Goal: Transaction & Acquisition: Purchase product/service

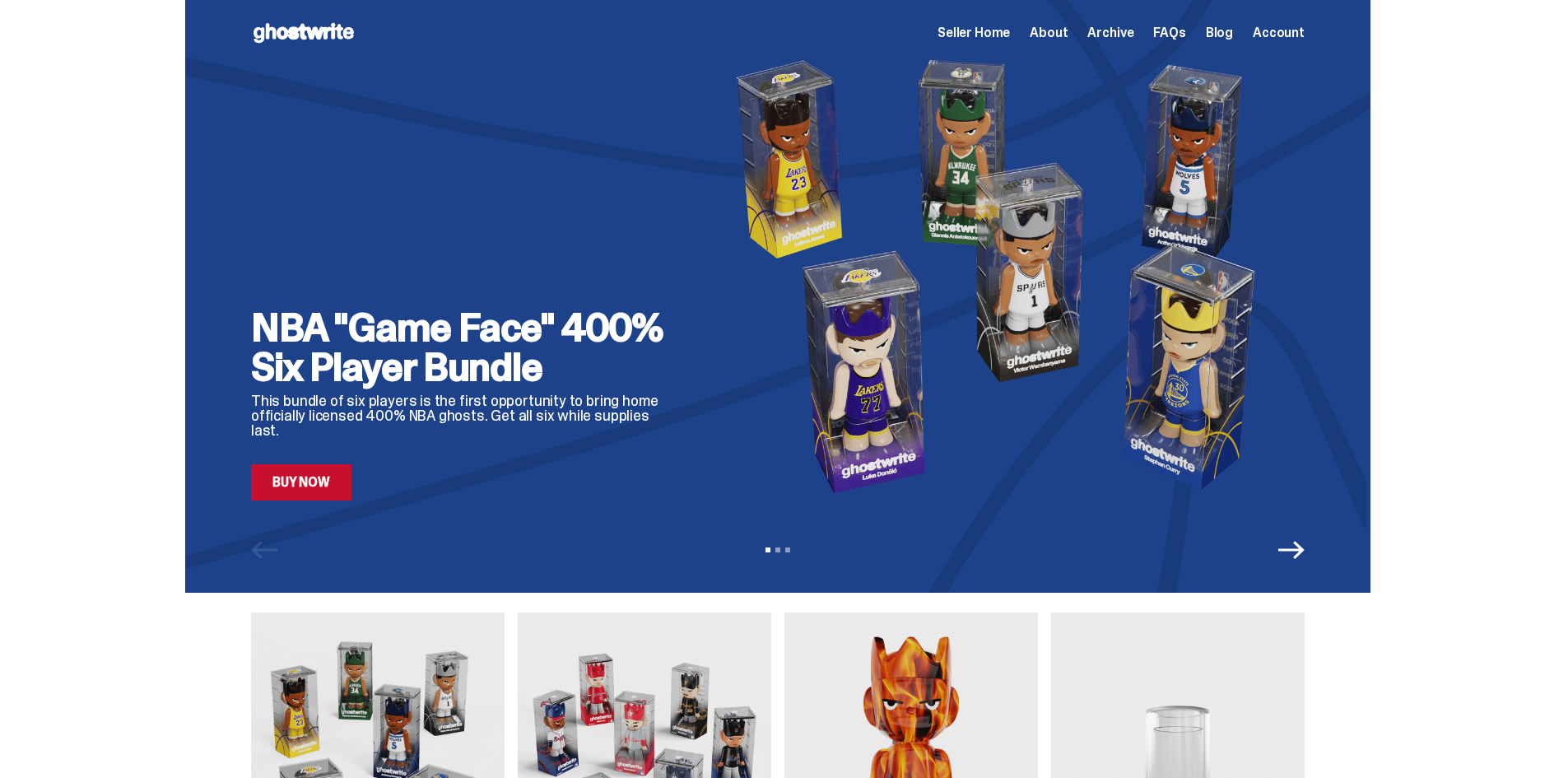
click at [1316, 552] on div "View slide 1 View slide 2 View slide 3" at bounding box center [778, 549] width 1186 height 26
click at [1294, 551] on icon "Next" at bounding box center [1292, 549] width 26 height 26
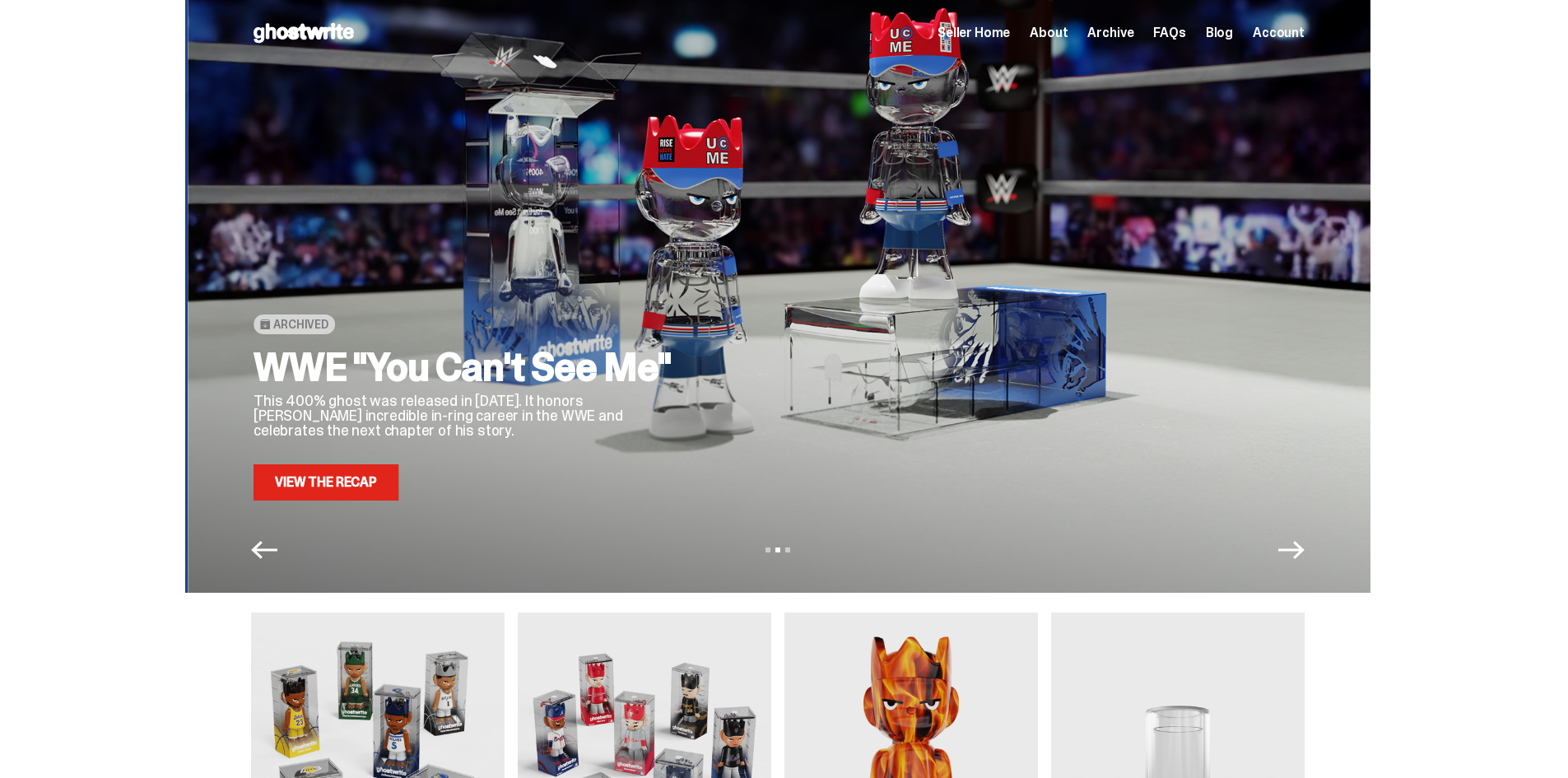
click at [1294, 551] on icon "Next" at bounding box center [1292, 549] width 26 height 26
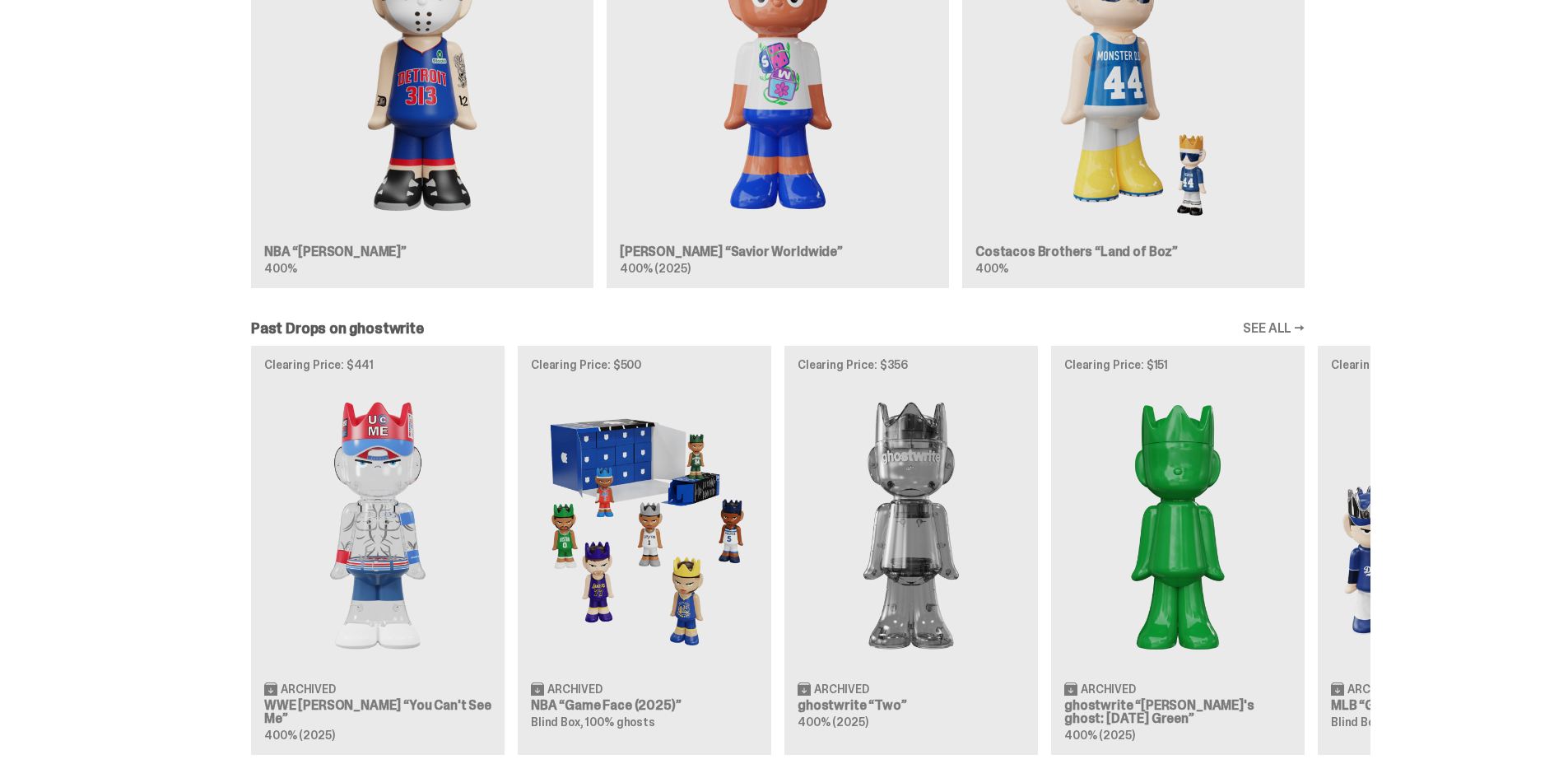
scroll to position [1400, 0]
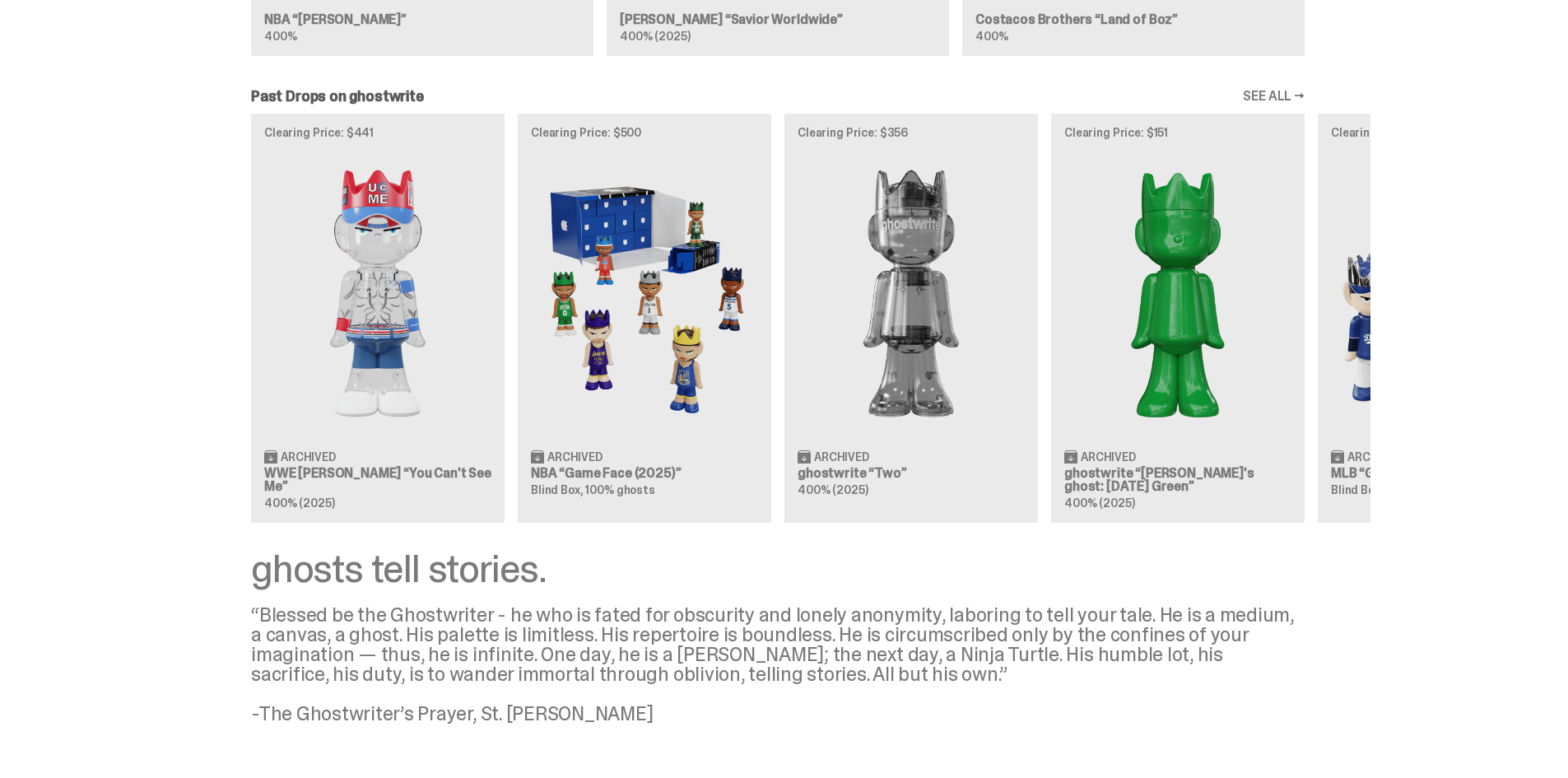
click at [615, 328] on div "Clearing Price: $441 Archived WWE [PERSON_NAME] “You Can't See Me” 400% (2025) …" at bounding box center [778, 318] width 1186 height 409
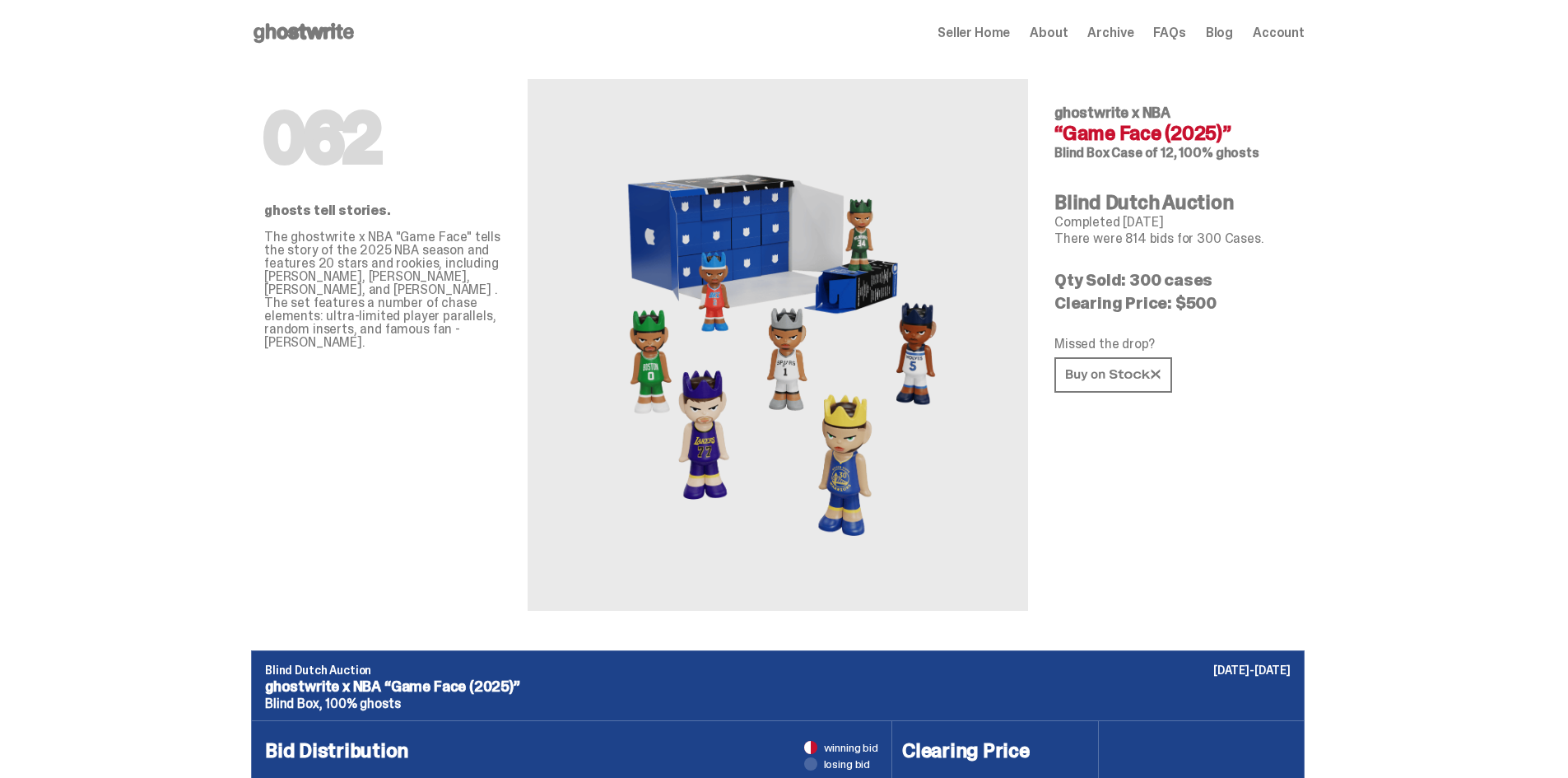
click at [325, 24] on icon at bounding box center [303, 33] width 105 height 26
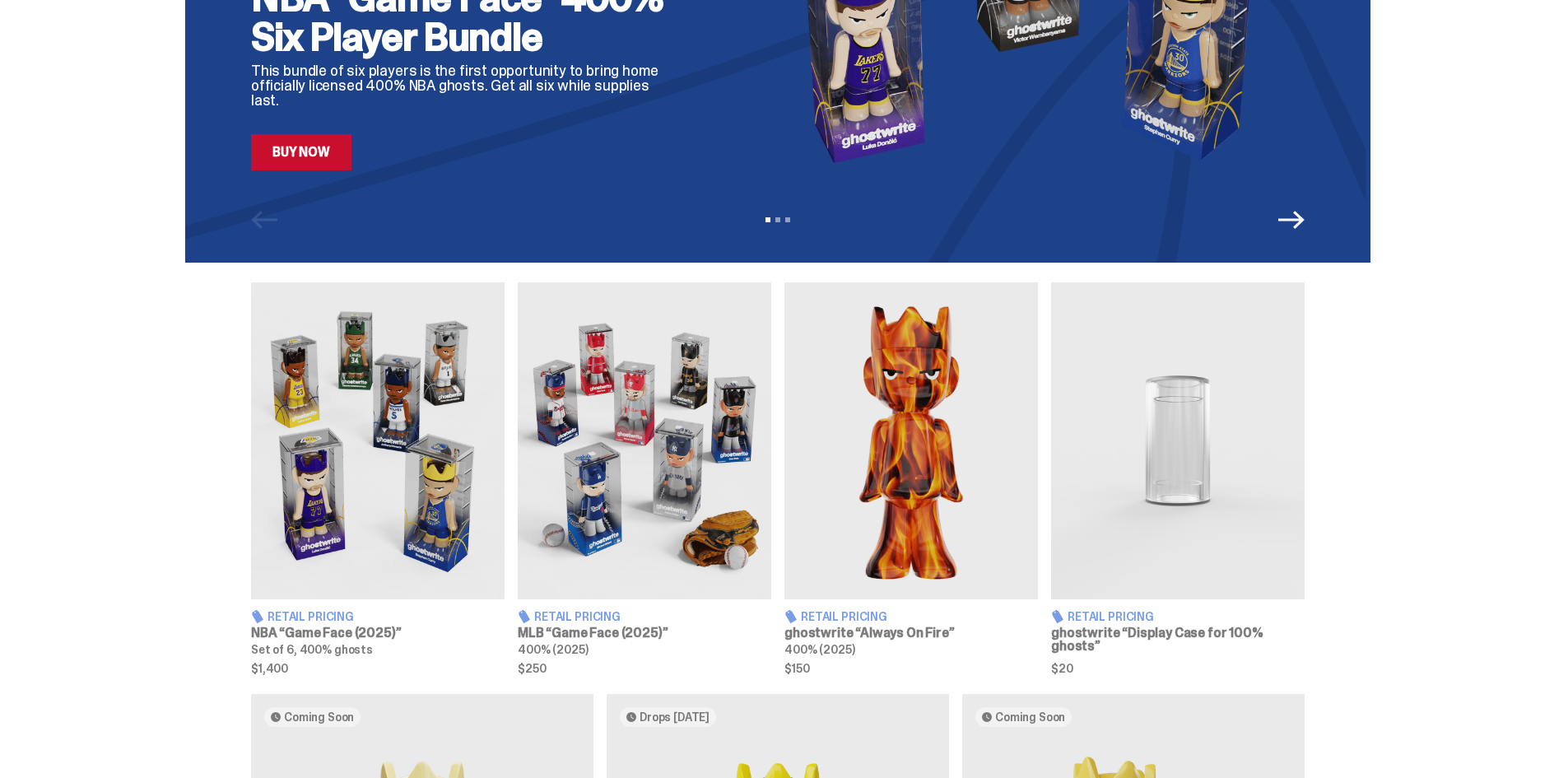
scroll to position [329, 0]
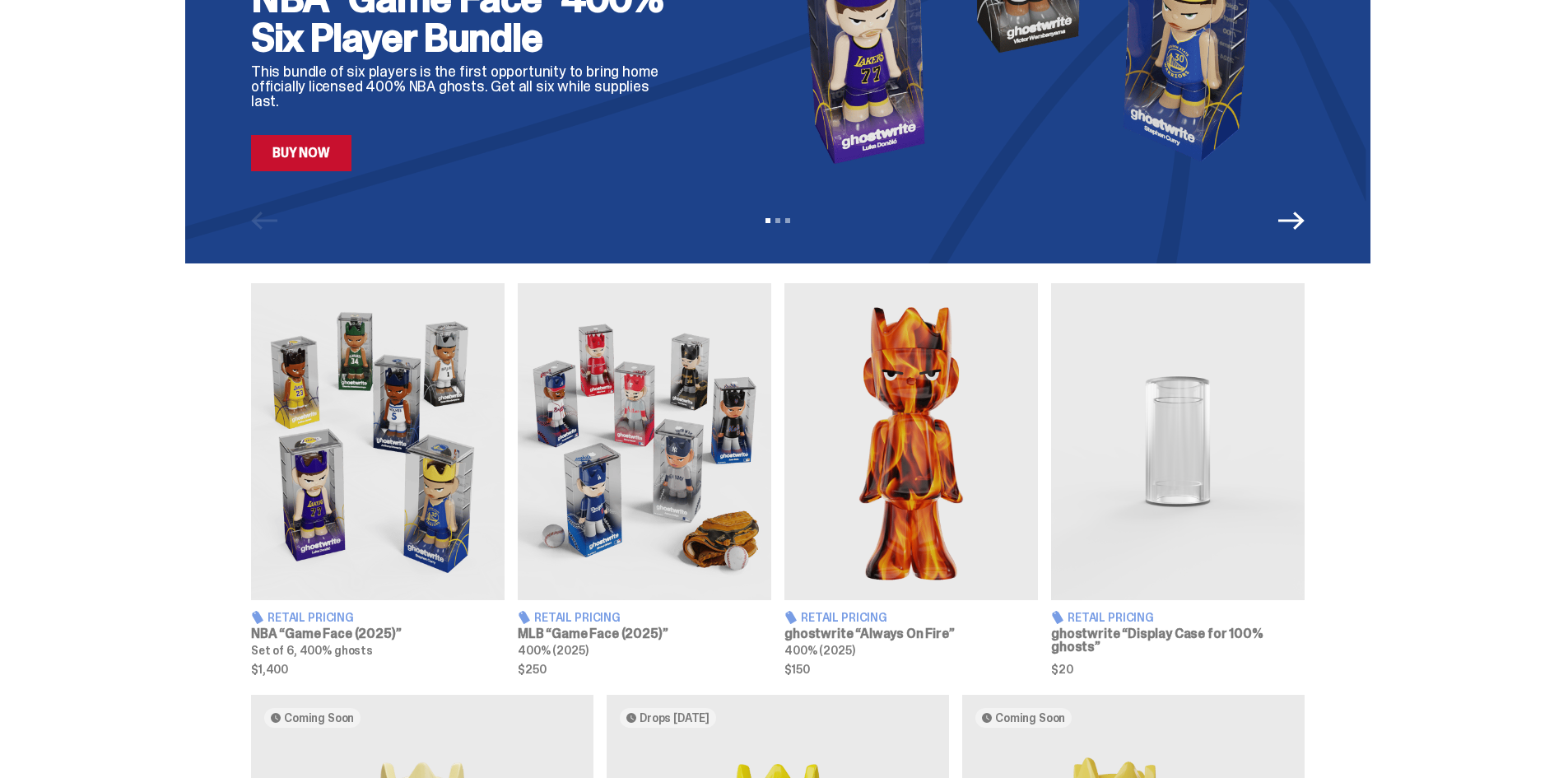
click at [302, 142] on link "Buy Now" at bounding box center [302, 153] width 101 height 37
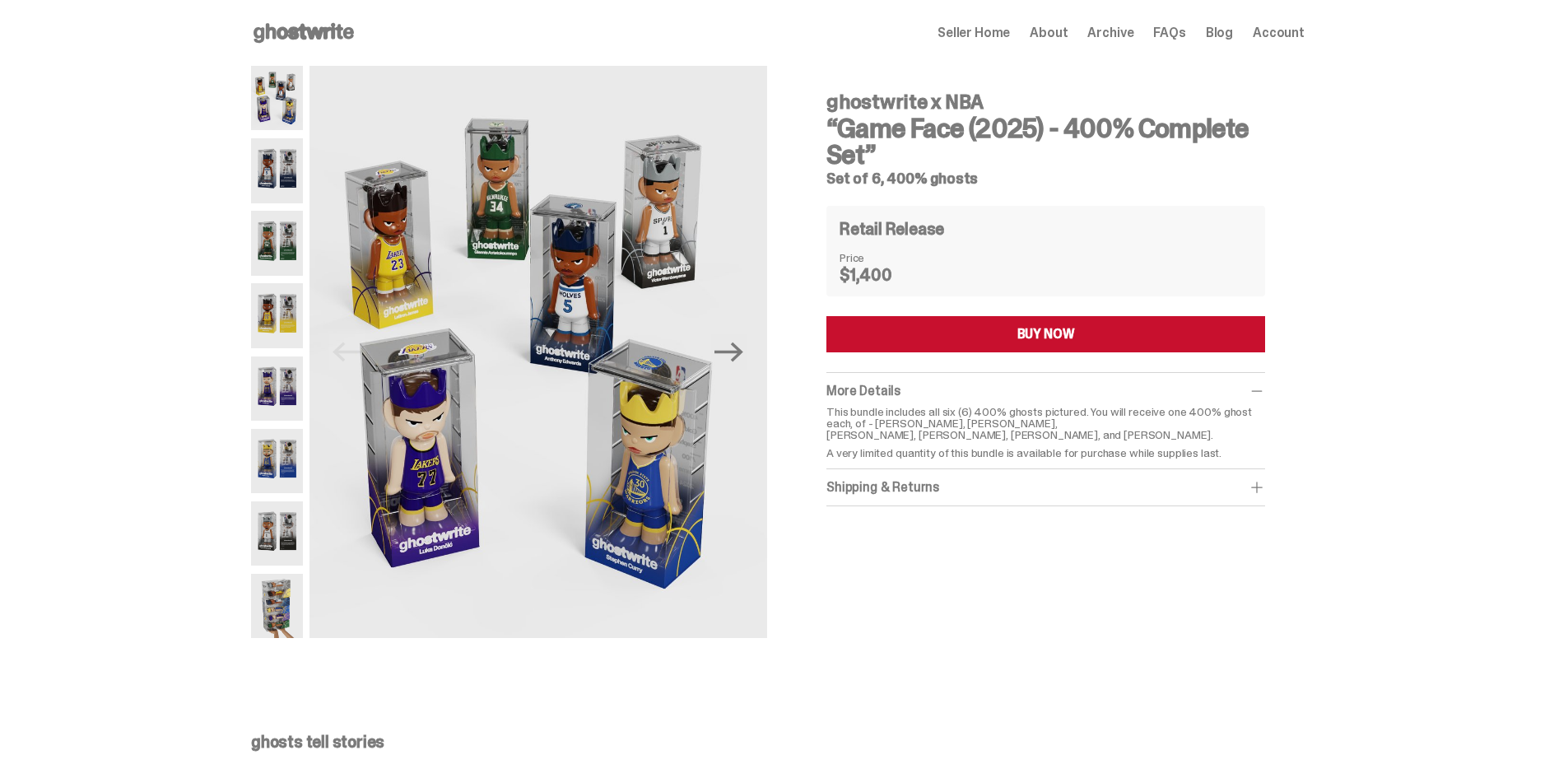
drag, startPoint x: 880, startPoint y: 425, endPoint x: 1170, endPoint y: 430, distance: 290.0
click at [1170, 430] on p "This bundle includes all six (6) 400% ghosts pictured. You will receive one 400…" at bounding box center [1046, 423] width 439 height 35
copy p "[PERSON_NAME], [PERSON_NAME], [PERSON_NAME], [PERSON_NAME], [PERSON_NAME], and …"
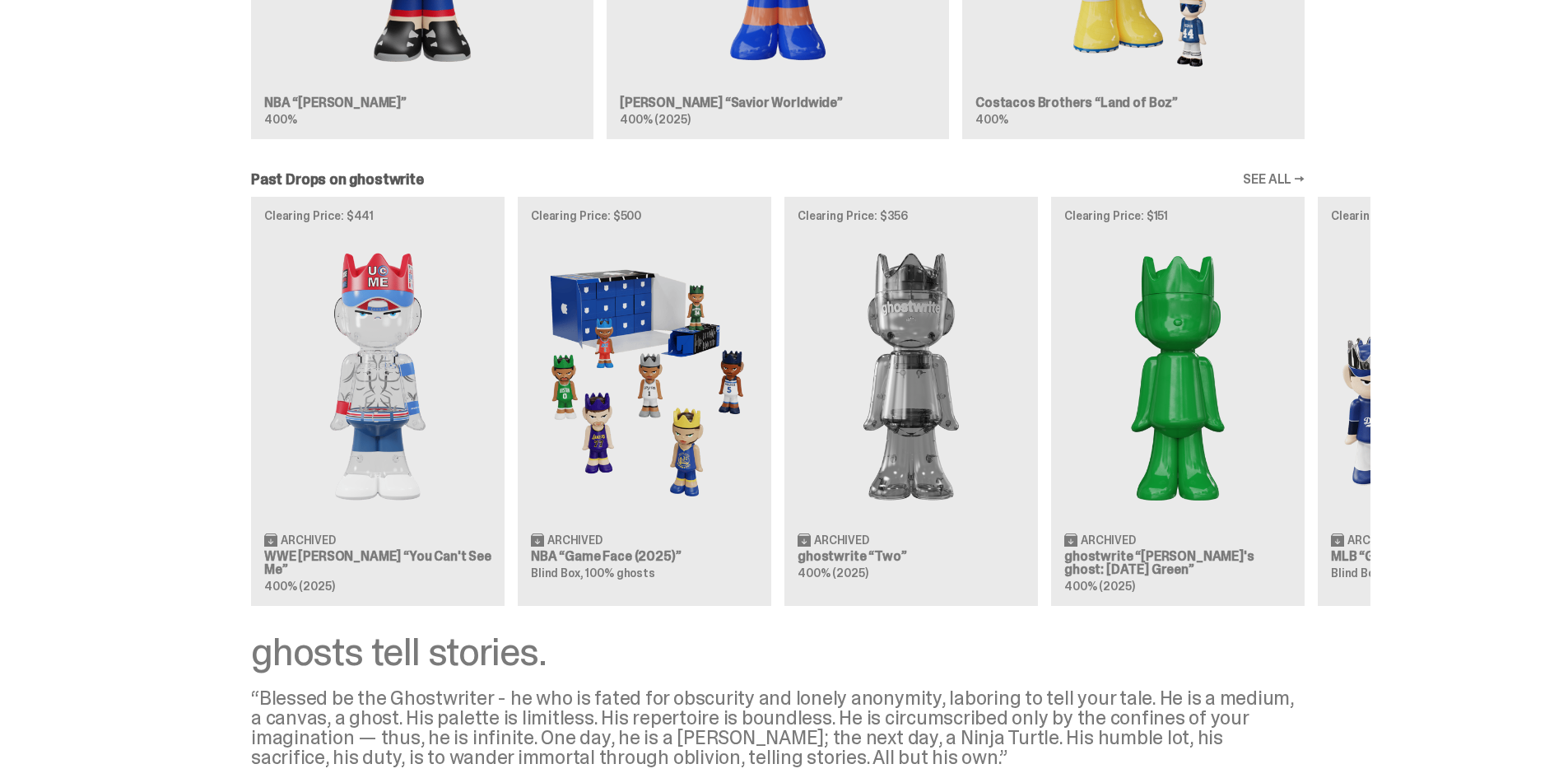
scroll to position [1317, 0]
click at [658, 277] on div "Clearing Price: $441 Archived WWE [PERSON_NAME] “You Can't See Me” 400% (2025) …" at bounding box center [778, 400] width 1186 height 409
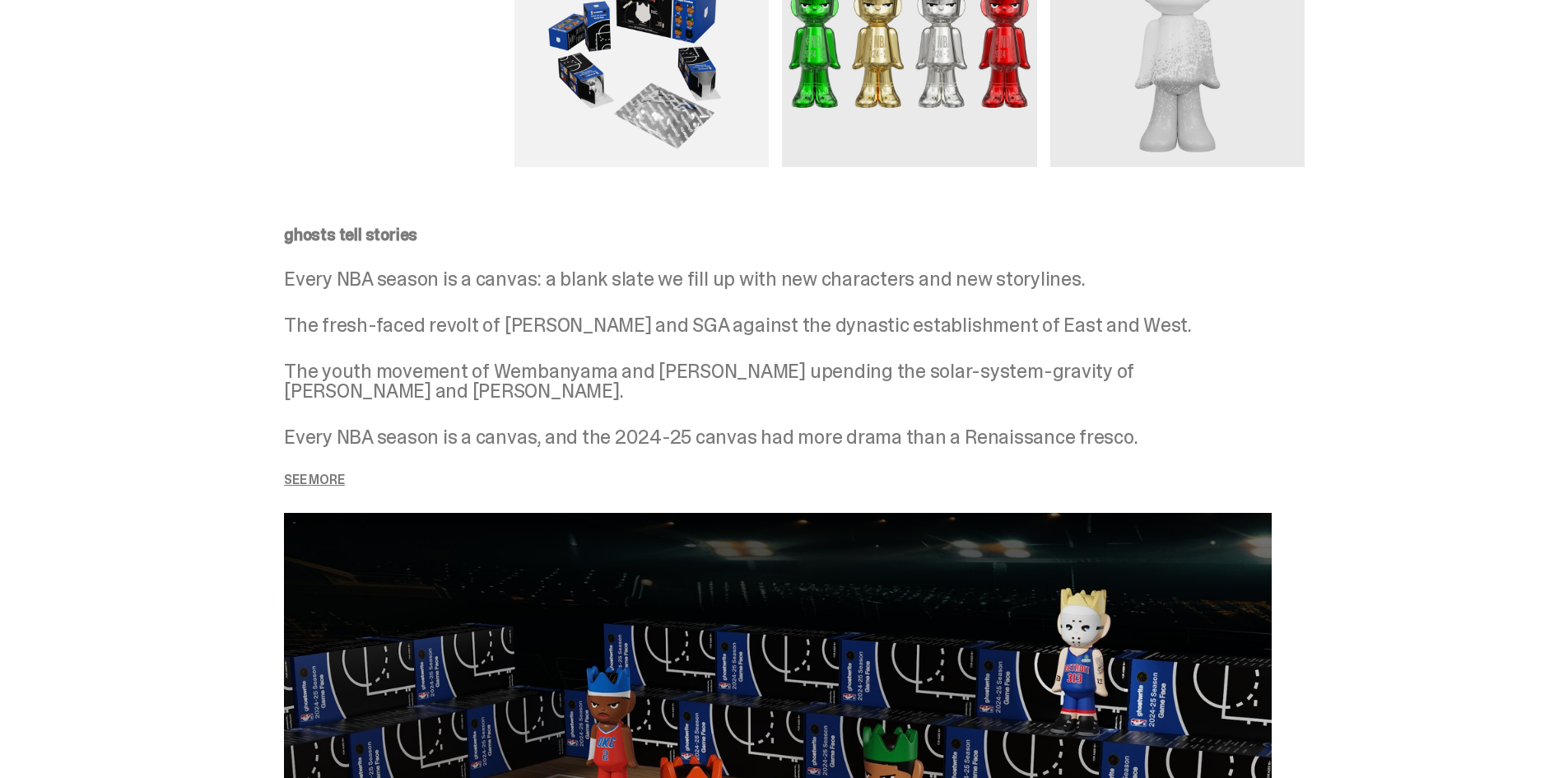
scroll to position [1976, 0]
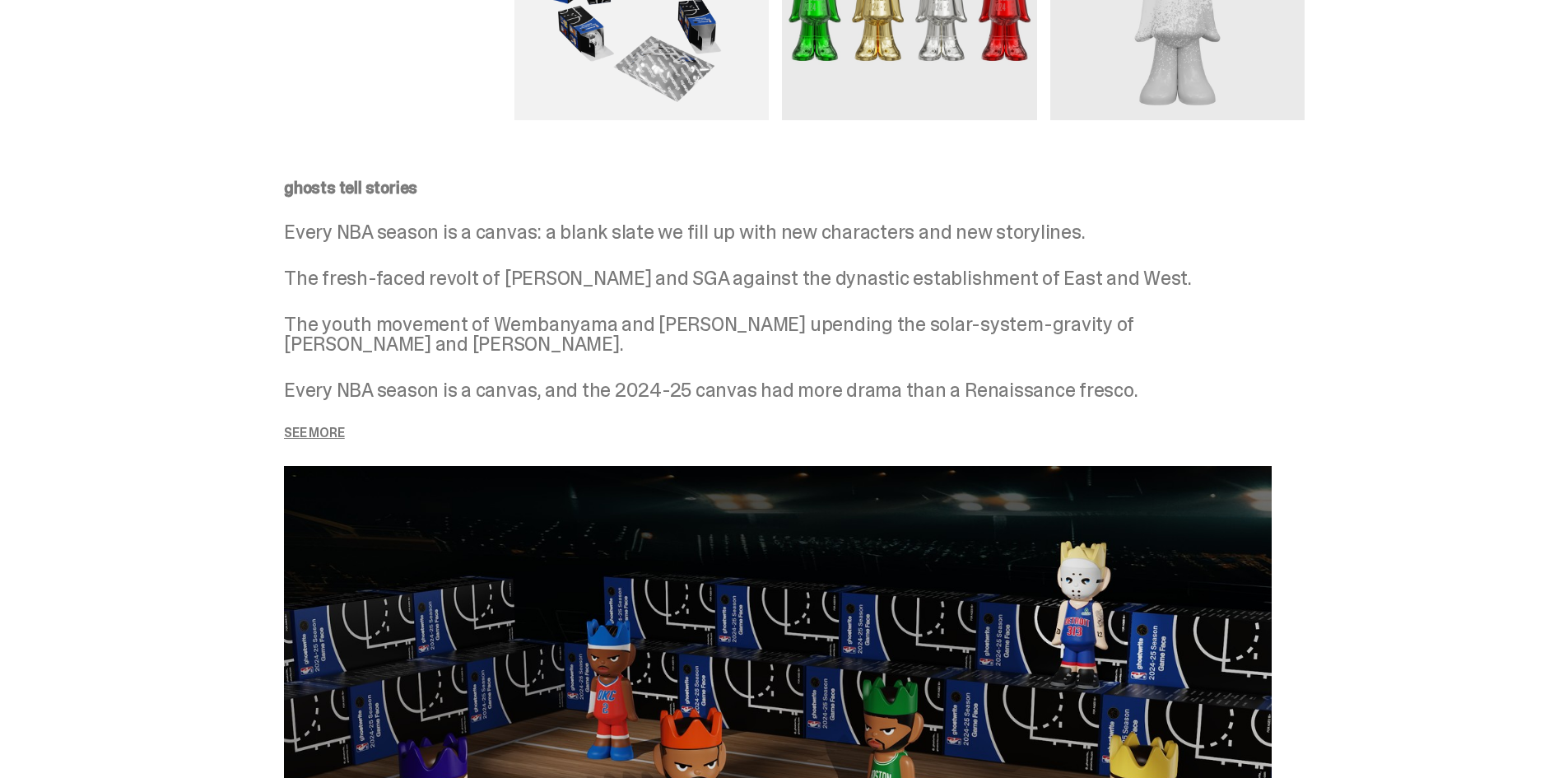
click at [346, 429] on p "See more" at bounding box center [778, 433] width 987 height 13
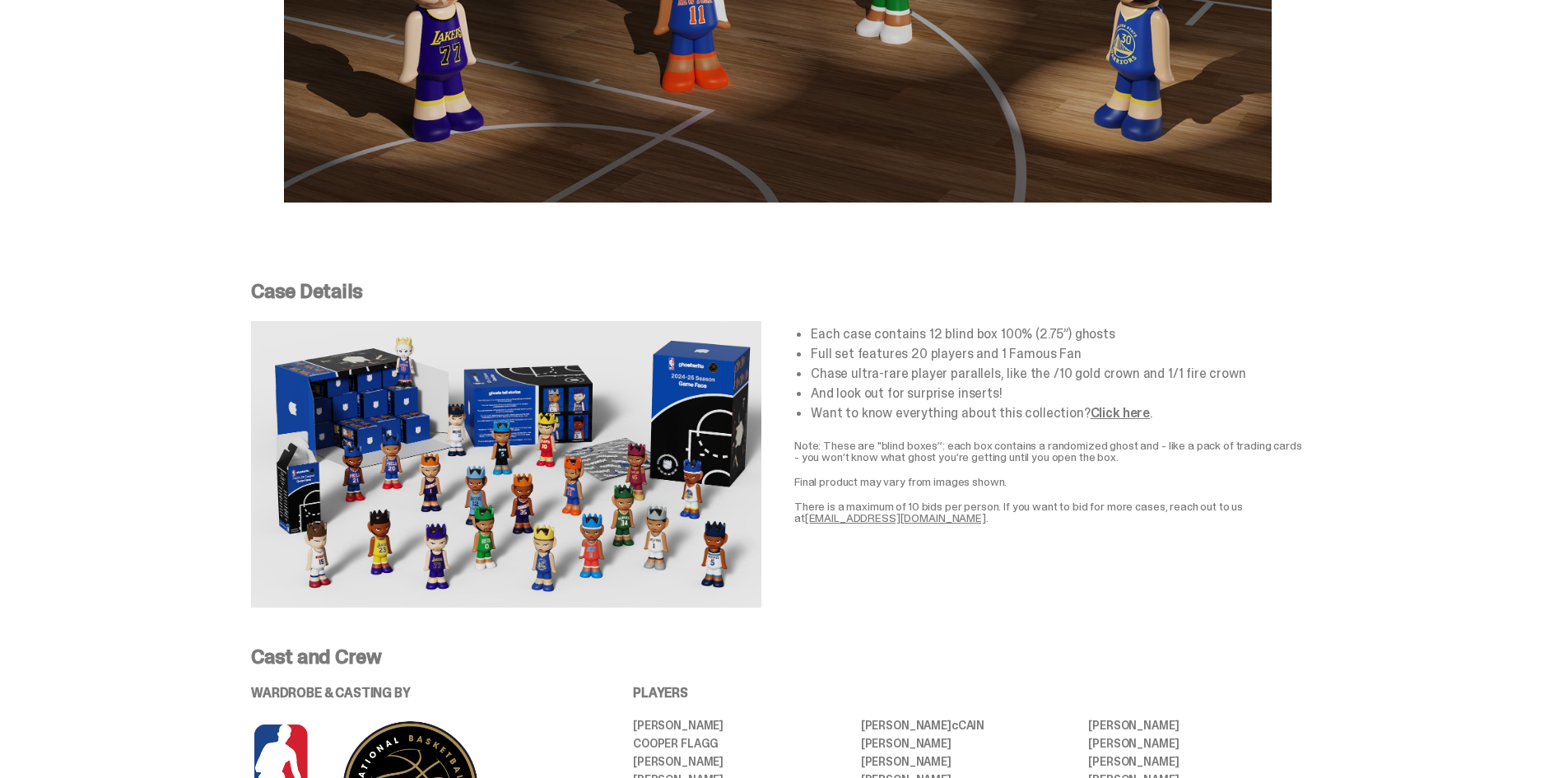
scroll to position [3128, 0]
